Goal: Transaction & Acquisition: Purchase product/service

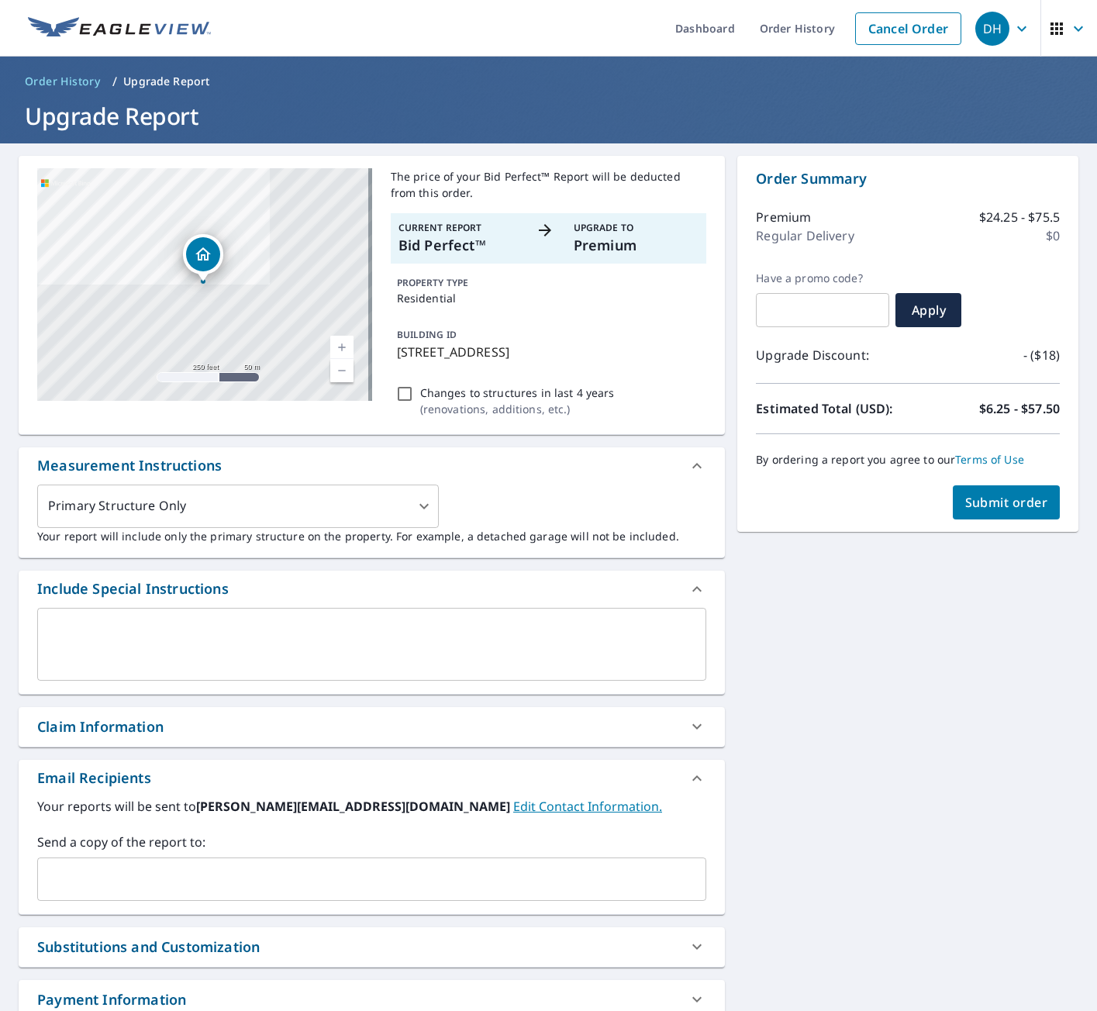
click at [1025, 490] on button "Submit order" at bounding box center [1007, 502] width 108 height 34
checkbox input "true"
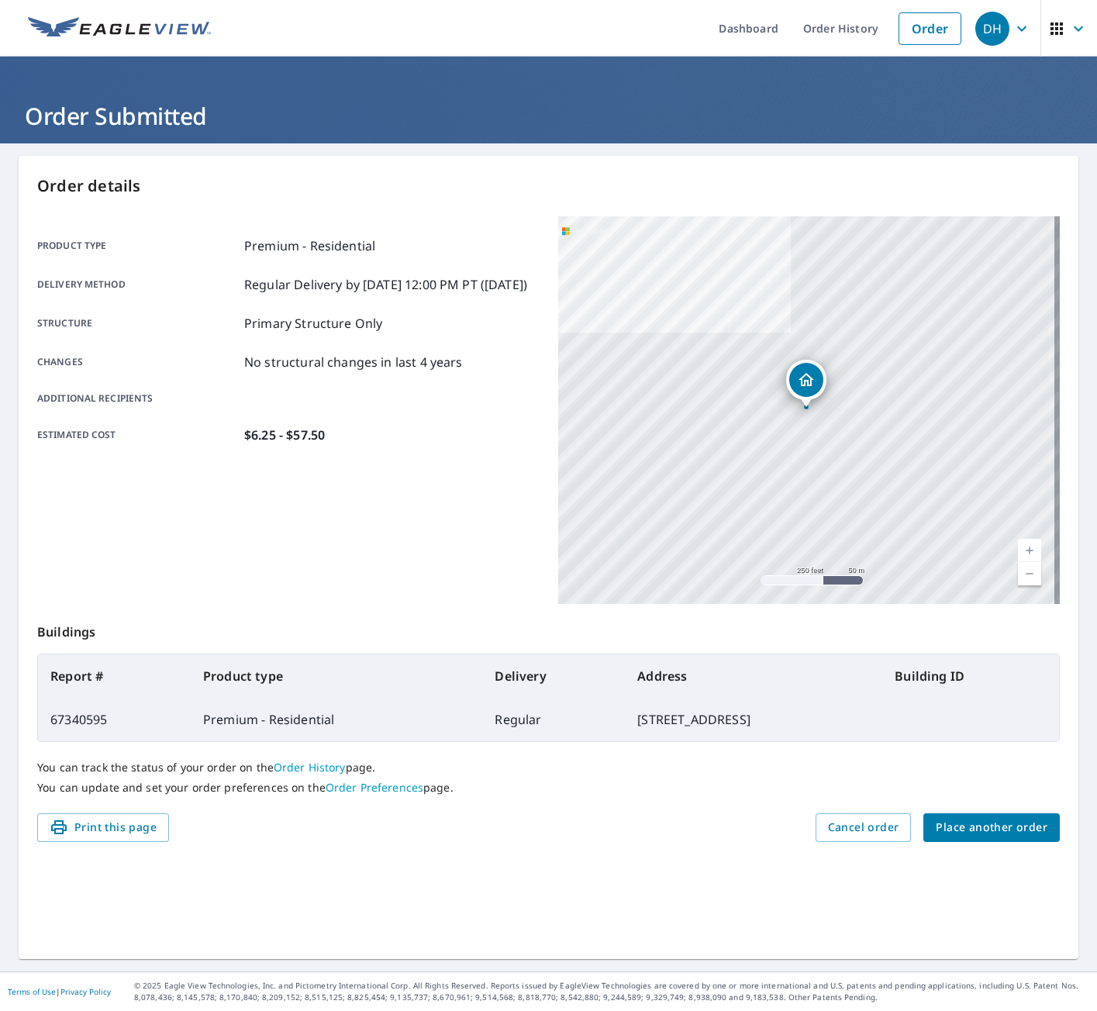
click at [985, 839] on button "Place another order" at bounding box center [991, 827] width 136 height 29
